Goal: Task Accomplishment & Management: Use online tool/utility

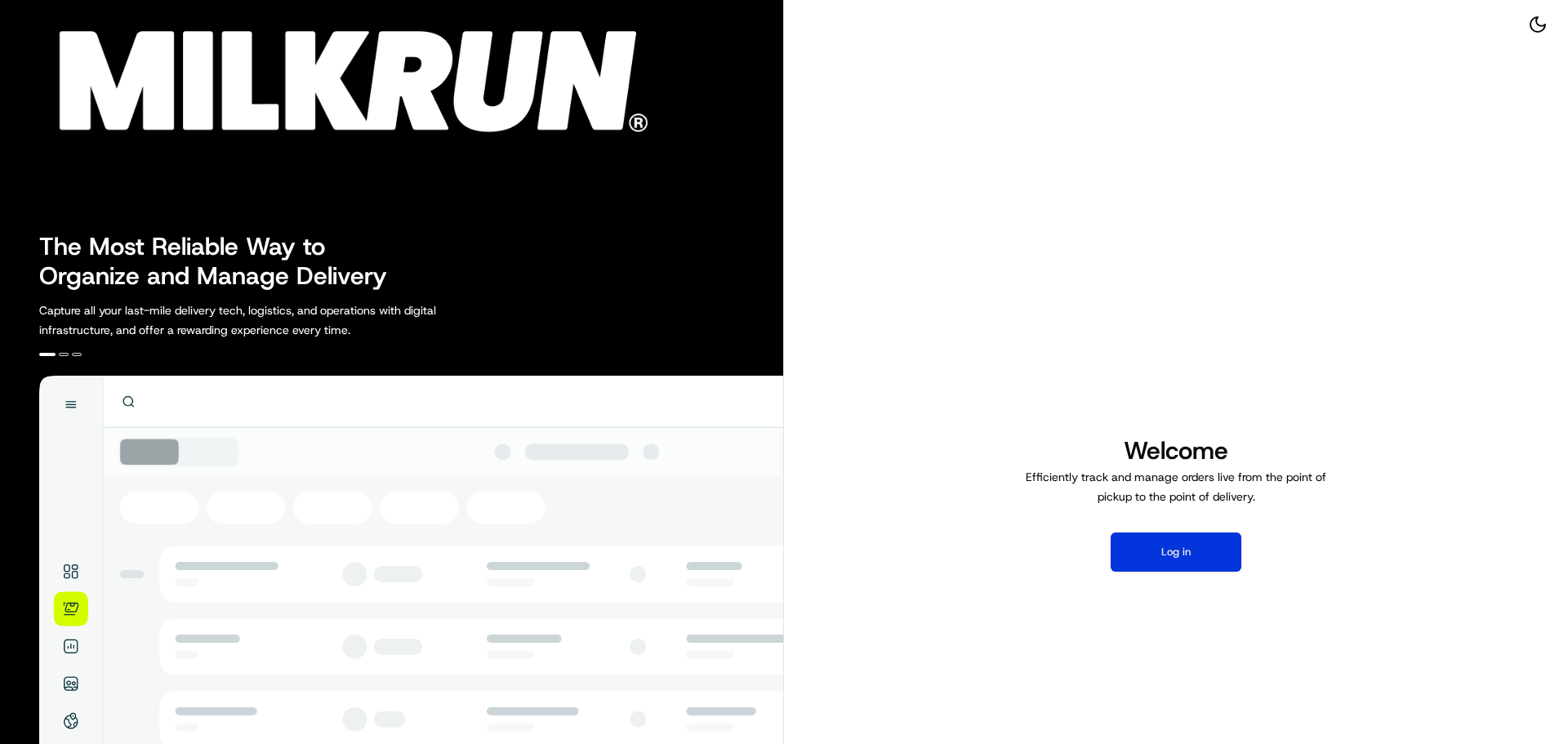
click at [1203, 547] on button "Log in" at bounding box center [1176, 552] width 131 height 39
